Goal: Task Accomplishment & Management: Use online tool/utility

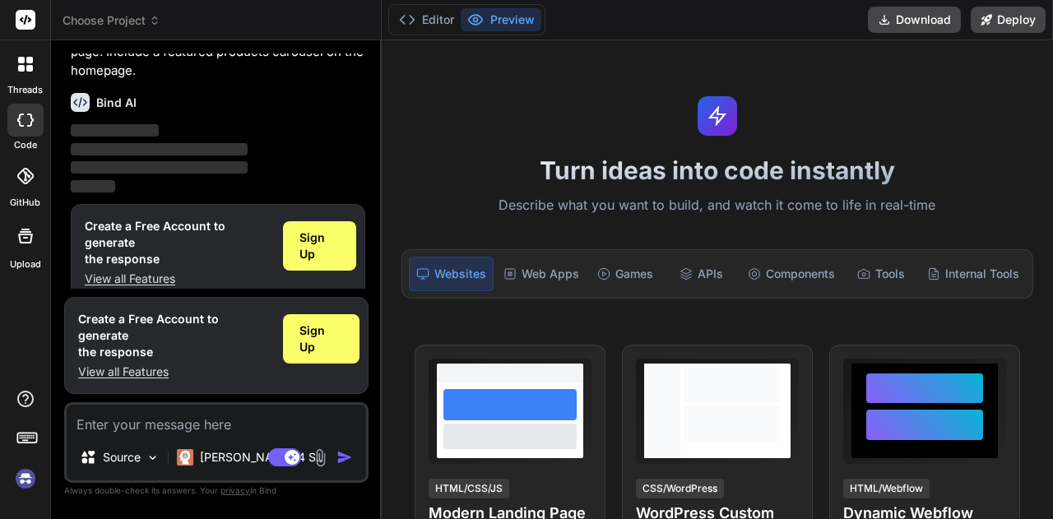
scroll to position [123, 0]
type textarea "x"
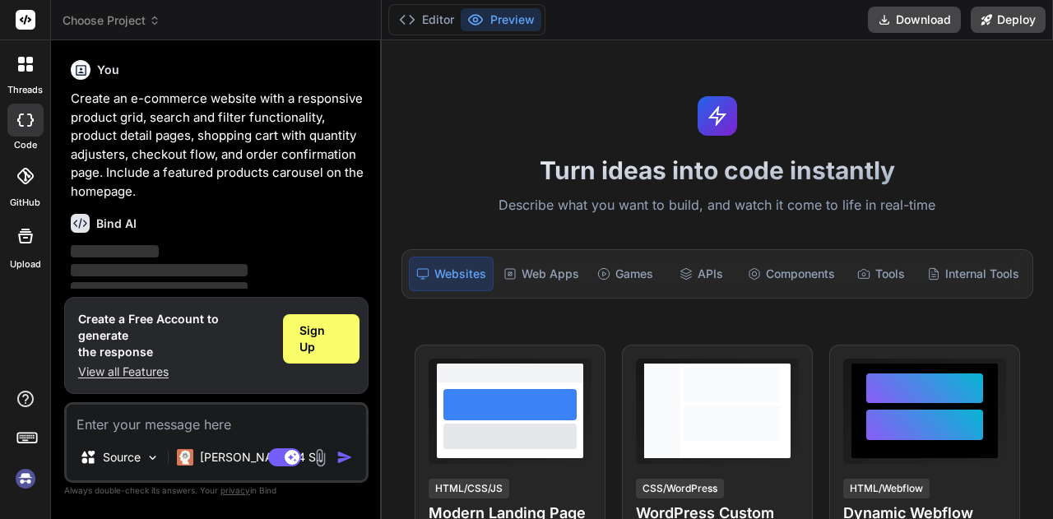
click at [89, 27] on span "Choose Project" at bounding box center [112, 20] width 98 height 16
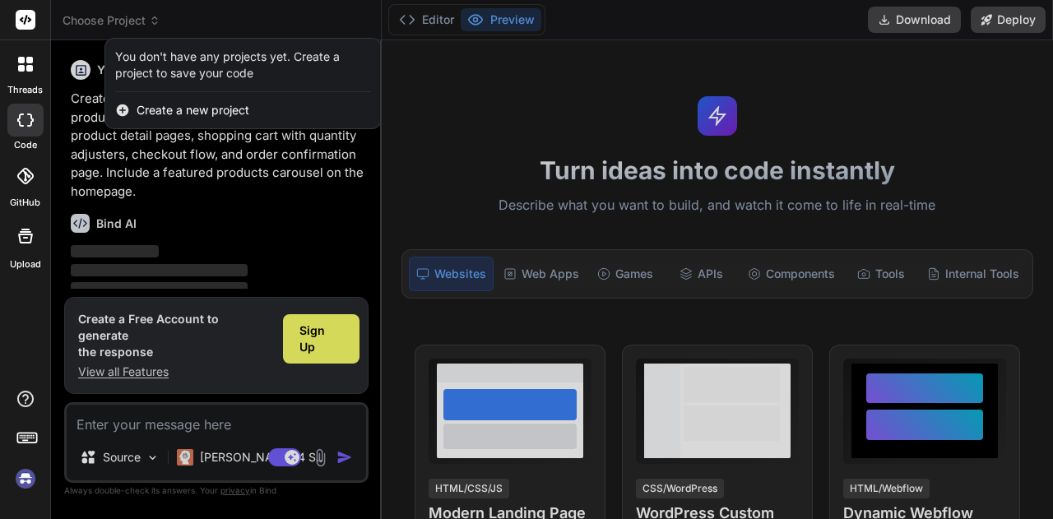
click at [95, 15] on div at bounding box center [526, 259] width 1053 height 519
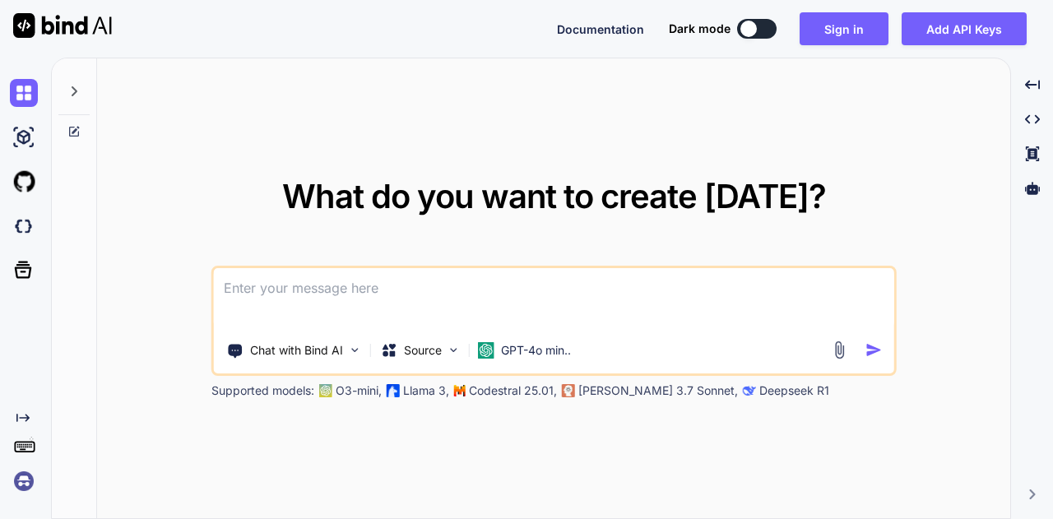
click at [339, 299] on textarea at bounding box center [554, 298] width 680 height 61
